Goal: Task Accomplishment & Management: Use online tool/utility

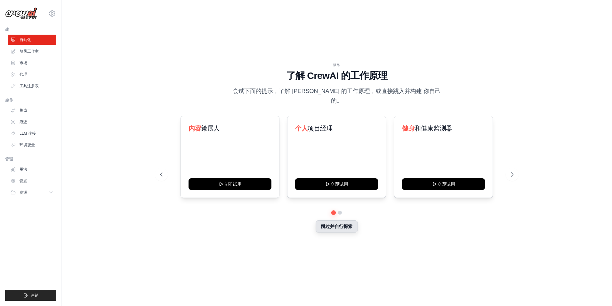
click at [341, 223] on button "跳过并自行探索" at bounding box center [337, 226] width 42 height 12
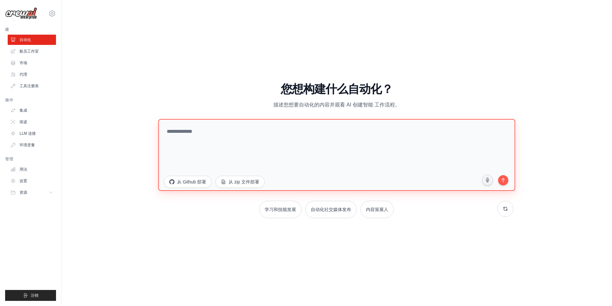
click at [294, 135] on textarea at bounding box center [336, 155] width 357 height 72
type textarea "**********"
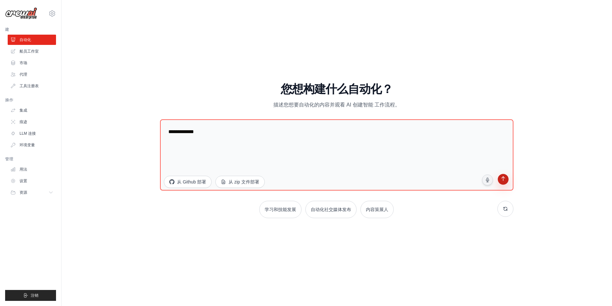
click at [505, 183] on button "submit" at bounding box center [503, 180] width 12 height 12
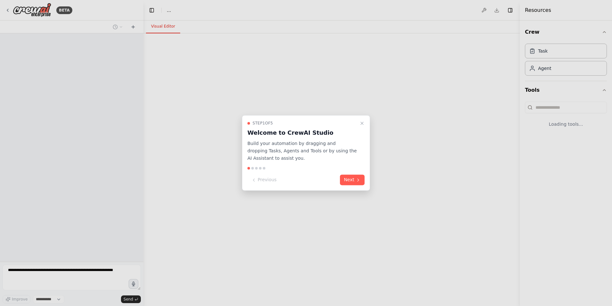
select select "****"
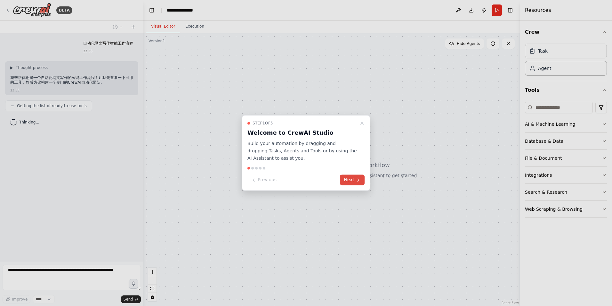
click at [349, 178] on button "Next" at bounding box center [352, 180] width 25 height 11
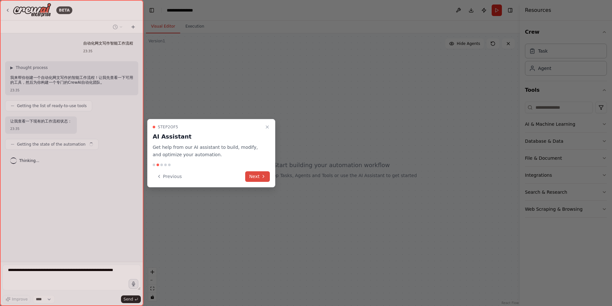
click at [262, 174] on icon at bounding box center [263, 176] width 5 height 5
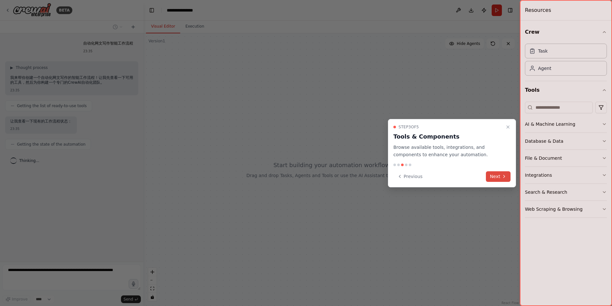
click at [496, 176] on button "Next" at bounding box center [498, 176] width 25 height 11
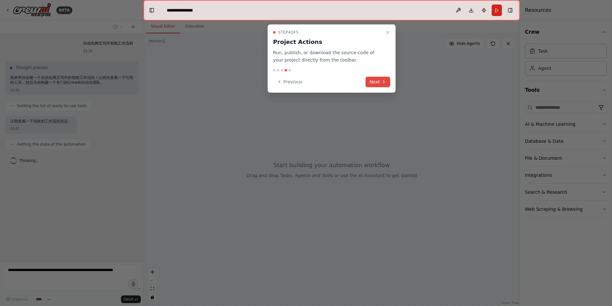
click at [380, 86] on button "Next" at bounding box center [378, 82] width 25 height 11
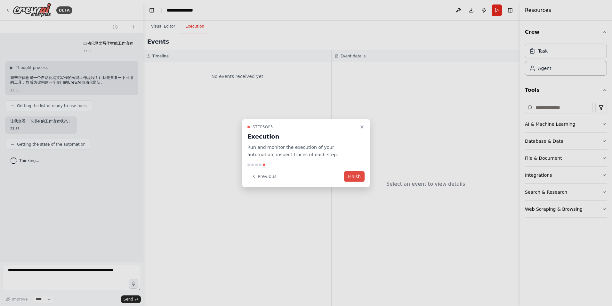
click at [360, 174] on button "Finish" at bounding box center [354, 176] width 21 height 11
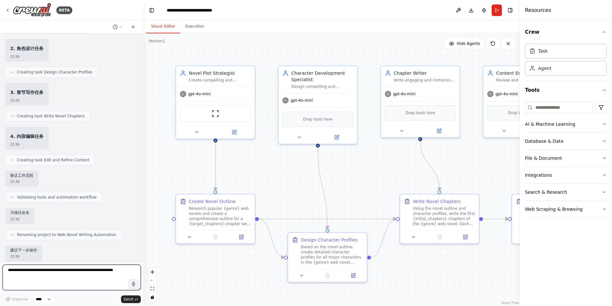
scroll to position [335, 0]
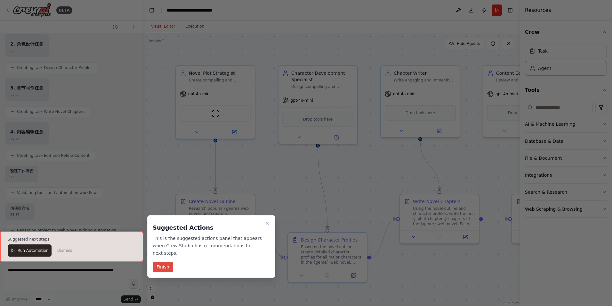
click at [166, 265] on button "Finish" at bounding box center [163, 266] width 21 height 11
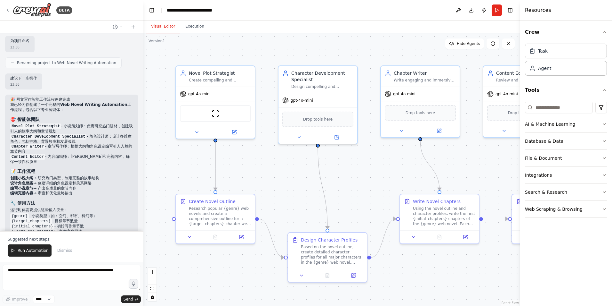
scroll to position [535, 0]
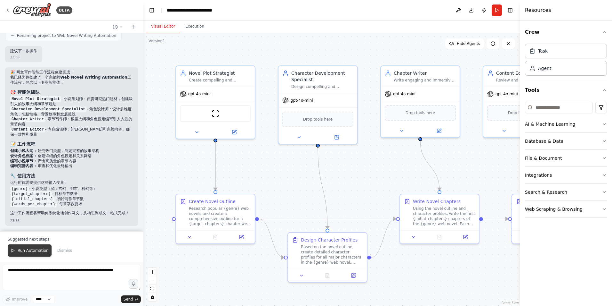
click at [32, 251] on span "Run Automation" at bounding box center [33, 250] width 31 height 5
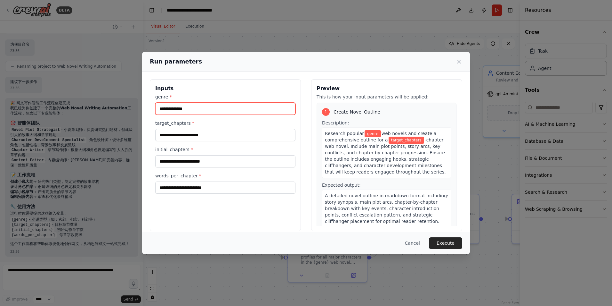
click at [197, 108] on input "genre *" at bounding box center [225, 109] width 140 height 12
type input "****"
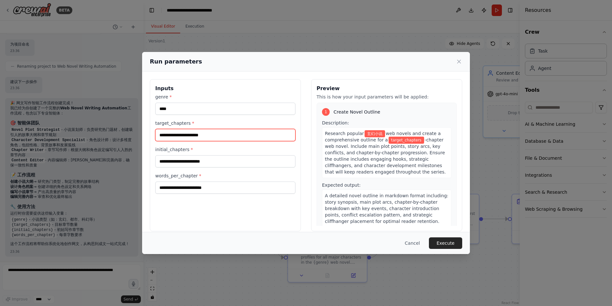
click at [174, 137] on input "target_chapters *" at bounding box center [225, 135] width 140 height 12
type input "*"
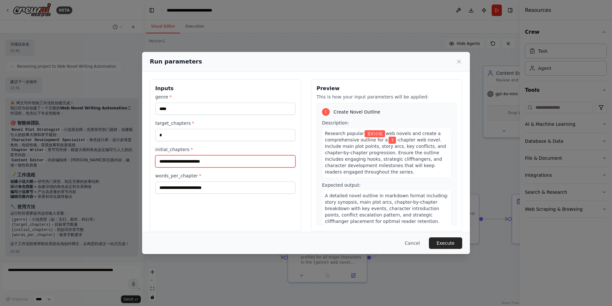
click at [179, 158] on input "initial_chapters *" at bounding box center [225, 161] width 140 height 12
type input "*"
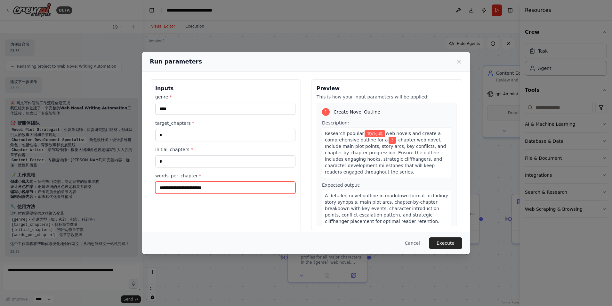
click at [179, 190] on input "words_per_chapter *" at bounding box center [225, 187] width 140 height 12
type input "****"
click at [454, 244] on button "Execute" at bounding box center [445, 243] width 33 height 12
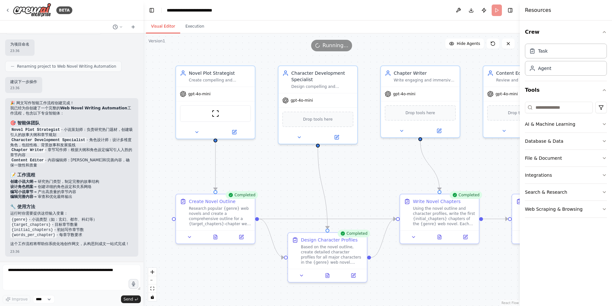
scroll to position [535, 0]
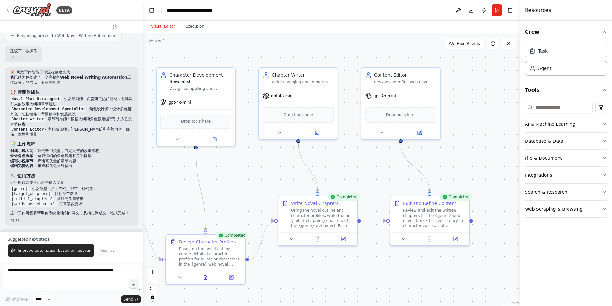
drag, startPoint x: 461, startPoint y: 261, endPoint x: 339, endPoint y: 263, distance: 122.1
click at [339, 263] on div ".deletable-edge-delete-btn { width: 20px; height: 20px; border: 0px solid #ffff…" at bounding box center [332, 169] width 377 height 272
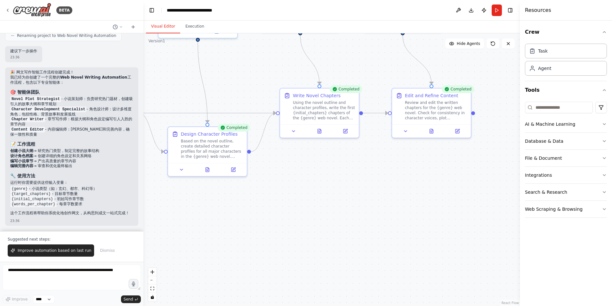
drag, startPoint x: 476, startPoint y: 262, endPoint x: 478, endPoint y: 154, distance: 107.7
click at [478, 154] on div ".deletable-edge-delete-btn { width: 20px; height: 20px; border: 0px solid #ffff…" at bounding box center [332, 169] width 377 height 272
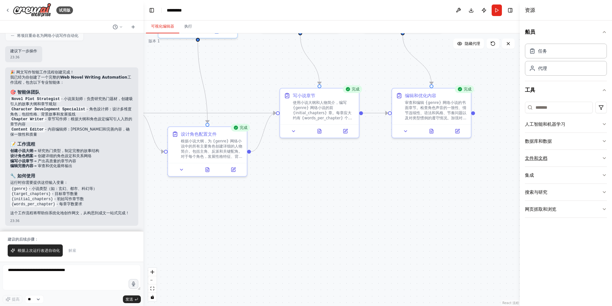
click at [606, 158] on icon "button" at bounding box center [604, 157] width 5 height 5
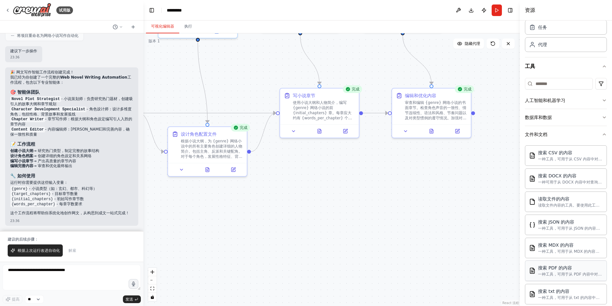
scroll to position [16, 0]
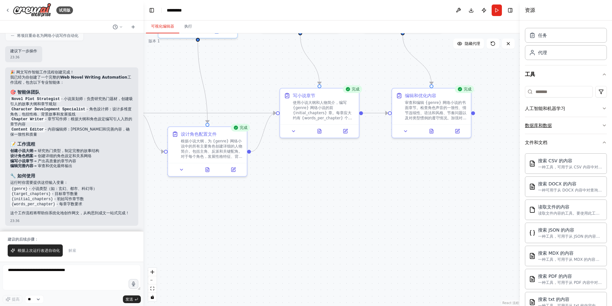
click at [602, 125] on icon "button" at bounding box center [604, 125] width 5 height 5
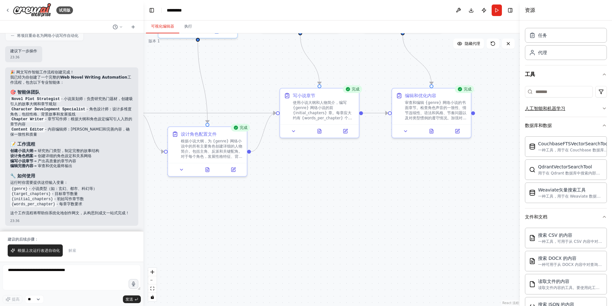
click at [602, 107] on icon "button" at bounding box center [604, 108] width 5 height 5
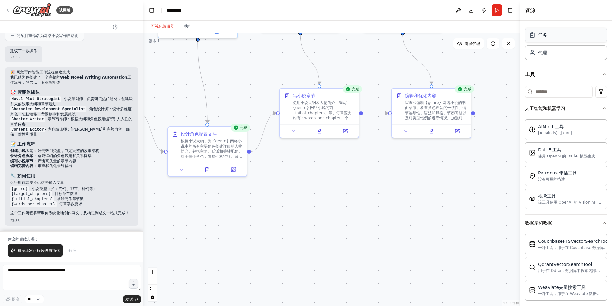
click at [559, 37] on div "任务" at bounding box center [566, 35] width 82 height 15
click at [557, 41] on div "任务" at bounding box center [566, 35] width 82 height 15
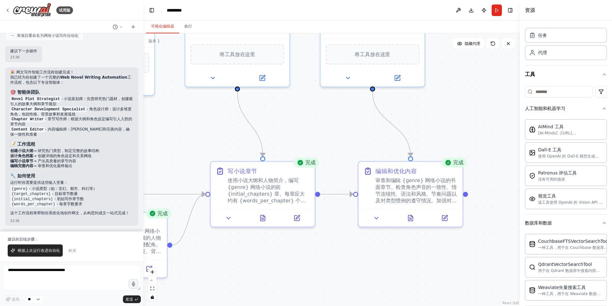
drag, startPoint x: 497, startPoint y: 147, endPoint x: 482, endPoint y: 247, distance: 100.8
click at [483, 247] on div ".deletable-edge-delete-btn { width: 20px; height: 20px; border: 0px solid #ffff…" at bounding box center [332, 169] width 377 height 272
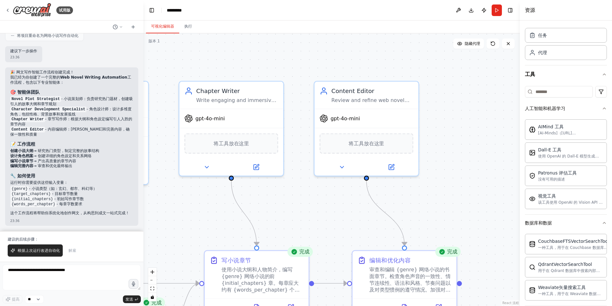
drag, startPoint x: 448, startPoint y: 97, endPoint x: 442, endPoint y: 174, distance: 76.8
click at [442, 174] on div ".deletable-edge-delete-btn { width: 20px; height: 20px; border: 0px solid #ffff…" at bounding box center [332, 169] width 377 height 272
click at [395, 167] on button at bounding box center [392, 165] width 48 height 10
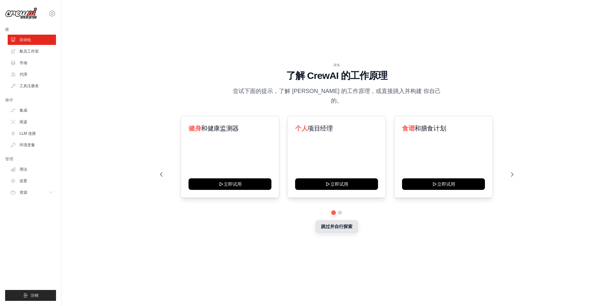
click at [338, 221] on button "跳过并自行探索" at bounding box center [337, 226] width 42 height 12
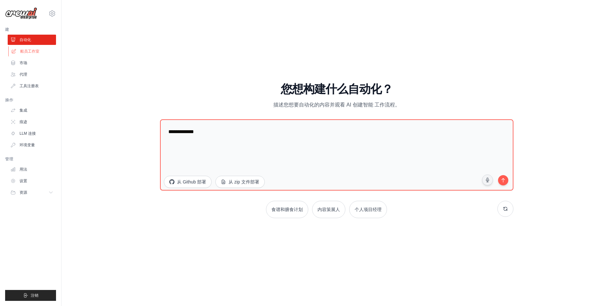
click at [38, 49] on font "船员工作室" at bounding box center [29, 51] width 19 height 5
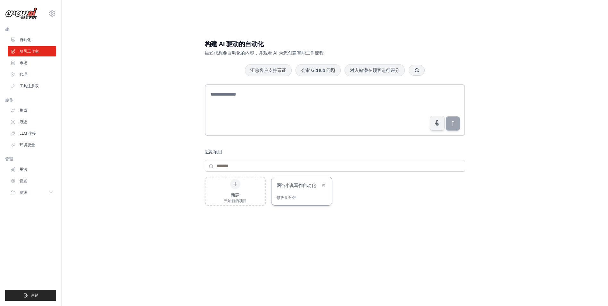
click at [300, 182] on div "网络小说写作自动化" at bounding box center [298, 185] width 44 height 6
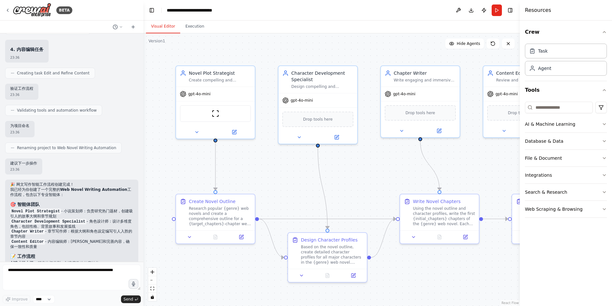
scroll to position [408, 0]
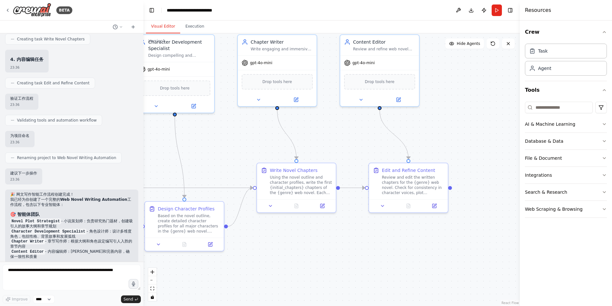
drag, startPoint x: 395, startPoint y: 178, endPoint x: 248, endPoint y: 147, distance: 150.0
click at [248, 147] on div ".deletable-edge-delete-btn { width: 20px; height: 20px; border: 0px solid #ffff…" at bounding box center [332, 169] width 377 height 272
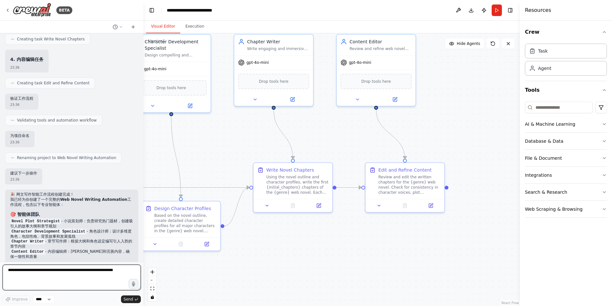
click at [35, 271] on textarea at bounding box center [72, 277] width 138 height 26
type textarea "**********"
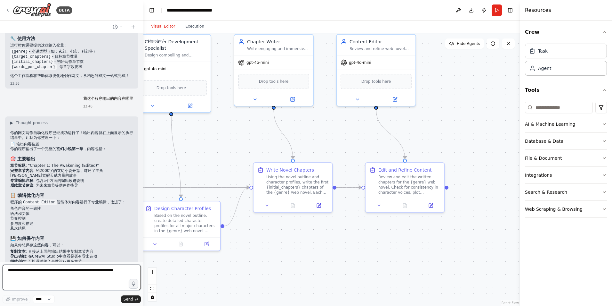
scroll to position [699, 0]
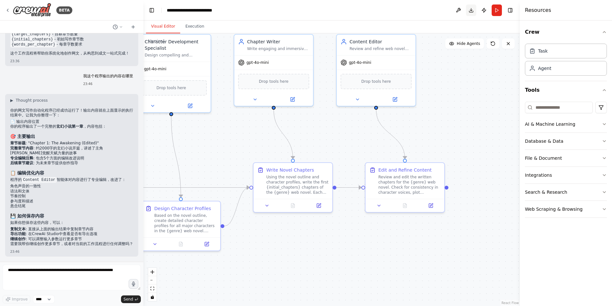
click at [472, 12] on button "Download" at bounding box center [471, 10] width 10 height 12
click at [547, 50] on div "Task" at bounding box center [543, 50] width 10 height 6
click at [194, 225] on div "Based on the novel outline, create detailed character profiles for all major ch…" at bounding box center [185, 221] width 62 height 21
click at [155, 244] on icon at bounding box center [154, 242] width 5 height 5
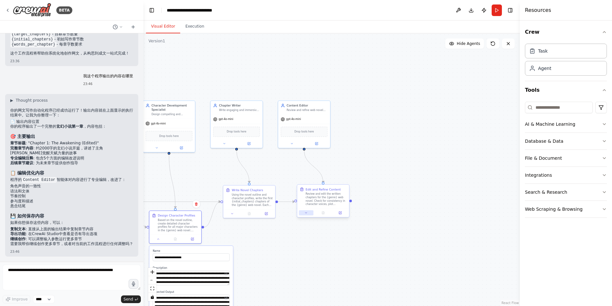
click at [306, 212] on icon at bounding box center [307, 213] width 4 height 4
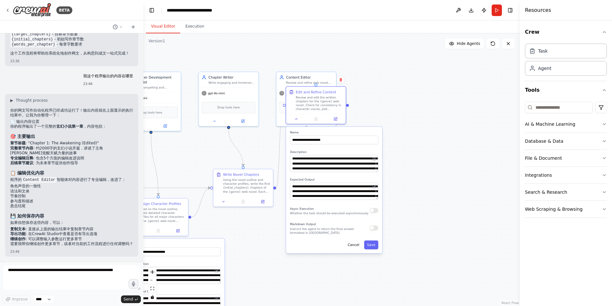
drag, startPoint x: 363, startPoint y: 257, endPoint x: 352, endPoint y: 175, distance: 83.0
click at [352, 175] on div "**********" at bounding box center [334, 190] width 96 height 126
click at [328, 189] on textarea "**********" at bounding box center [334, 190] width 88 height 17
click at [419, 200] on div ".deletable-edge-delete-btn { width: 20px; height: 20px; border: 0px solid #ffff…" at bounding box center [332, 169] width 377 height 272
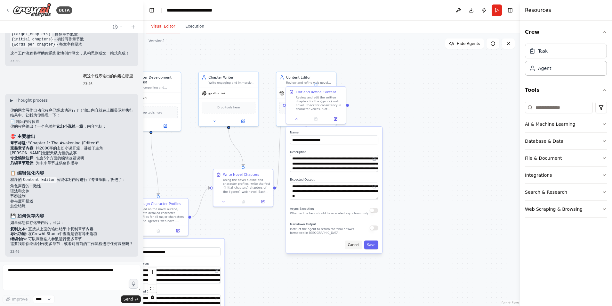
click at [357, 245] on button "Cancel" at bounding box center [353, 244] width 17 height 9
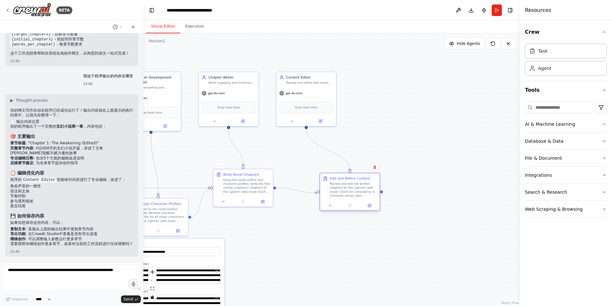
drag, startPoint x: 326, startPoint y: 102, endPoint x: 355, endPoint y: 188, distance: 90.9
click at [355, 188] on div "Review and edit the written chapters for the {genre} web novel. Check for consi…" at bounding box center [353, 190] width 47 height 16
click at [193, 29] on button "Execution" at bounding box center [194, 26] width 29 height 13
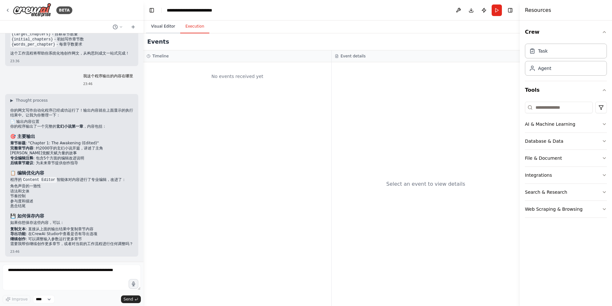
click at [161, 27] on button "Visual Editor" at bounding box center [163, 26] width 34 height 13
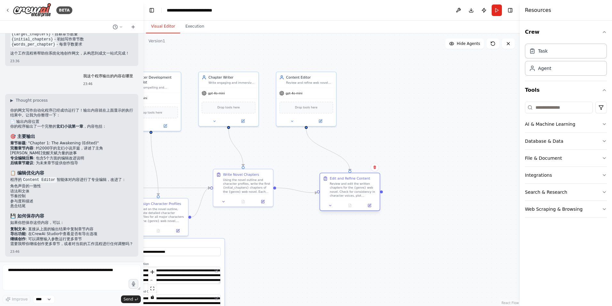
click at [328, 181] on div "Edit and Refine Content Review and edit the written chapters for the {genre} we…" at bounding box center [350, 186] width 54 height 21
click at [333, 182] on div "Review and edit the written chapters for the {genre} web novel. Check for consi…" at bounding box center [353, 190] width 47 height 16
click at [385, 193] on div ".deletable-edge-delete-btn { width: 20px; height: 20px; border: 0px solid #ffff…" at bounding box center [332, 169] width 377 height 272
click at [364, 197] on div "Review and edit the written chapters for the {genre} web novel. Check for consi…" at bounding box center [353, 190] width 47 height 16
click at [371, 206] on icon at bounding box center [369, 205] width 3 height 3
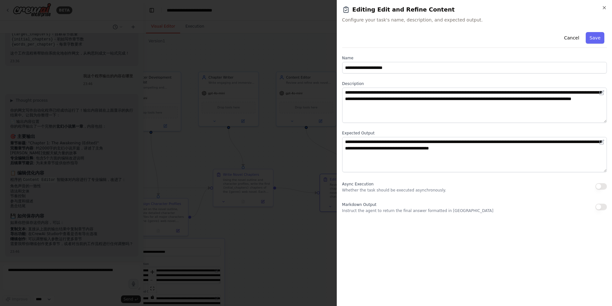
click at [604, 206] on button "button" at bounding box center [602, 206] width 12 height 6
click at [596, 37] on button "Save" at bounding box center [595, 38] width 19 height 12
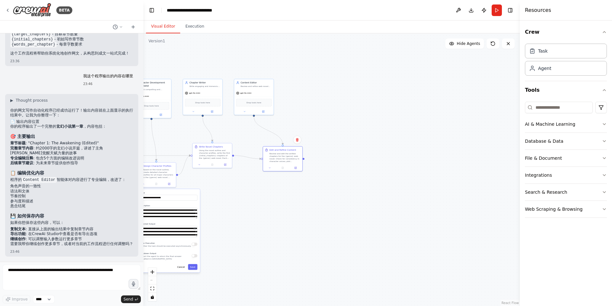
drag, startPoint x: 285, startPoint y: 253, endPoint x: 240, endPoint y: 213, distance: 60.1
click at [240, 213] on div ".deletable-edge-delete-btn { width: 20px; height: 20px; border: 0px solid #ffff…" at bounding box center [332, 169] width 377 height 272
